Goal: Task Accomplishment & Management: Manage account settings

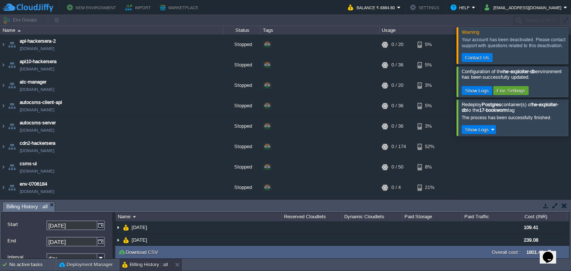
scroll to position [263, 0]
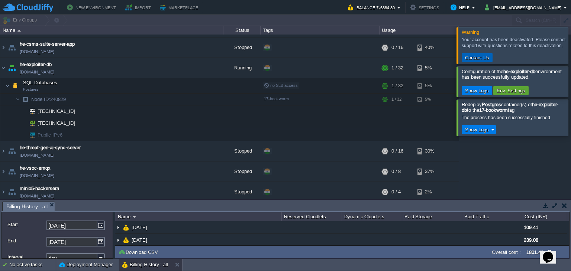
click at [482, 57] on button "Contact Us" at bounding box center [477, 57] width 29 height 7
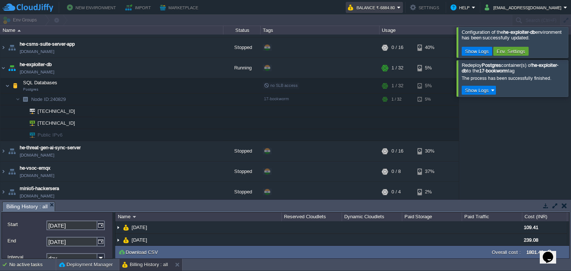
click at [397, 9] on button "Balance ₹-6884.80" at bounding box center [372, 7] width 49 height 9
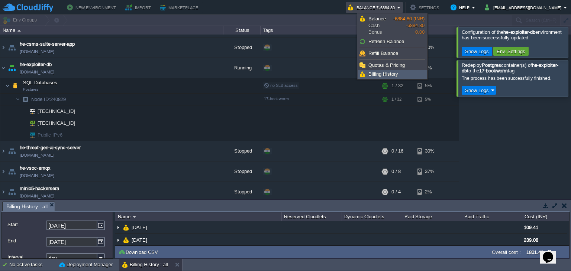
click at [380, 70] on link "Billing History" at bounding box center [392, 74] width 68 height 8
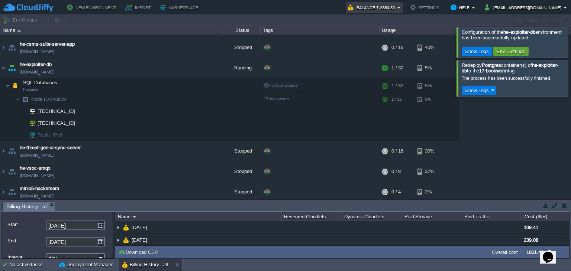
click at [389, 8] on button "Balance ₹-6884.80" at bounding box center [372, 7] width 49 height 9
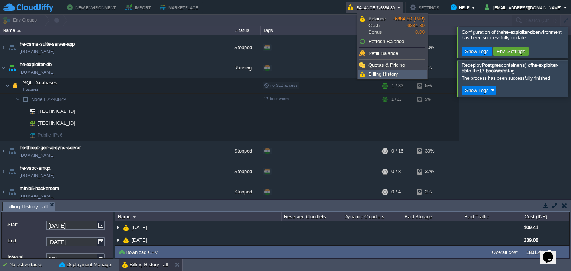
click at [377, 75] on span "Billing History" at bounding box center [383, 74] width 30 height 6
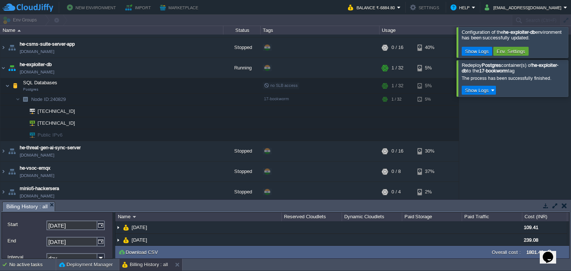
click at [483, 13] on div "New Environment Import Marketplace Bonus ₹0.00 Upgrade Account Balance ₹-6884.8…" at bounding box center [285, 7] width 571 height 15
click at [472, 7] on button "Help" at bounding box center [461, 7] width 21 height 9
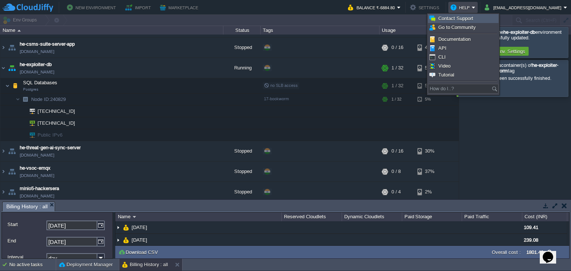
click at [458, 19] on span "Contact Support" at bounding box center [455, 19] width 35 height 6
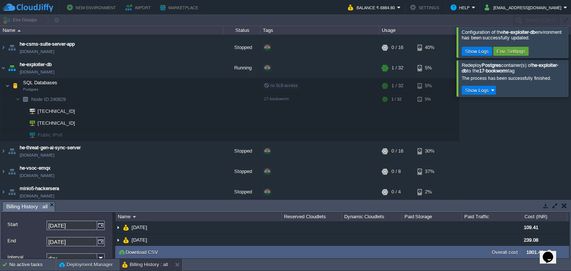
click at [571, 43] on div at bounding box center [580, 42] width 0 height 30
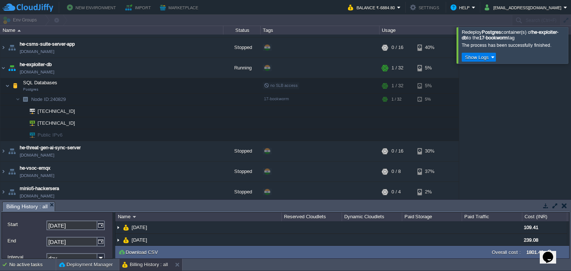
click at [571, 51] on div at bounding box center [580, 45] width 0 height 36
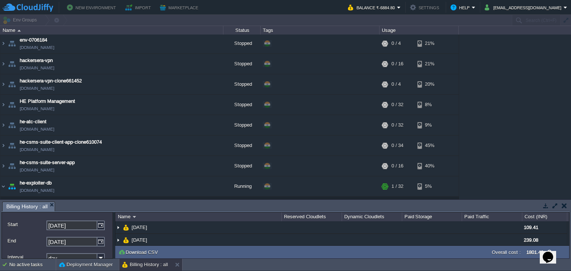
scroll to position [288, 0]
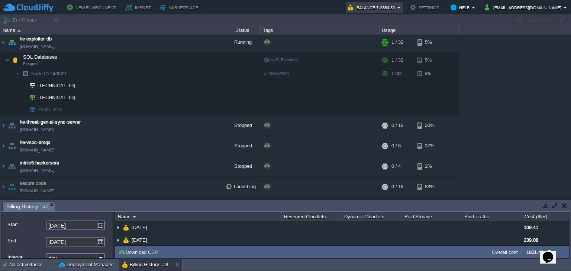
click at [397, 7] on button "Balance ₹-6884.80" at bounding box center [372, 7] width 49 height 9
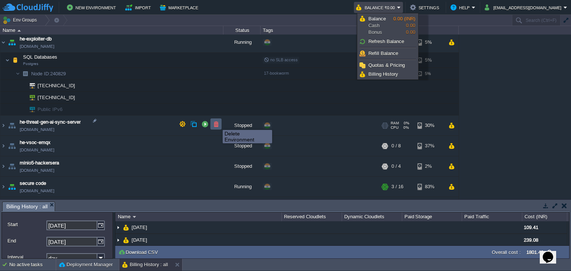
click at [217, 123] on button "button" at bounding box center [216, 124] width 7 height 7
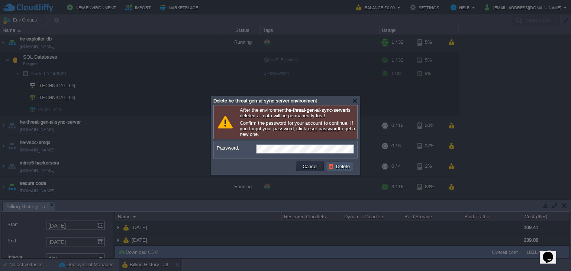
click at [334, 164] on button "Delete" at bounding box center [340, 166] width 24 height 7
